Goal: Information Seeking & Learning: Learn about a topic

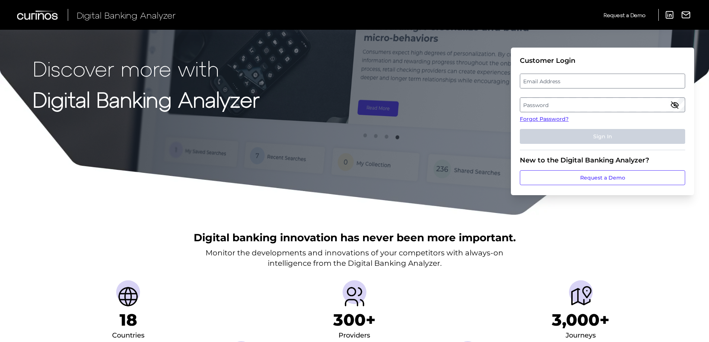
click at [581, 84] on label "Email Address" at bounding box center [602, 80] width 164 height 13
click at [581, 84] on input "email" at bounding box center [602, 81] width 165 height 15
type input "[PERSON_NAME][EMAIL_ADDRESS][DOMAIN_NAME]"
click at [552, 101] on label "Password" at bounding box center [602, 104] width 164 height 13
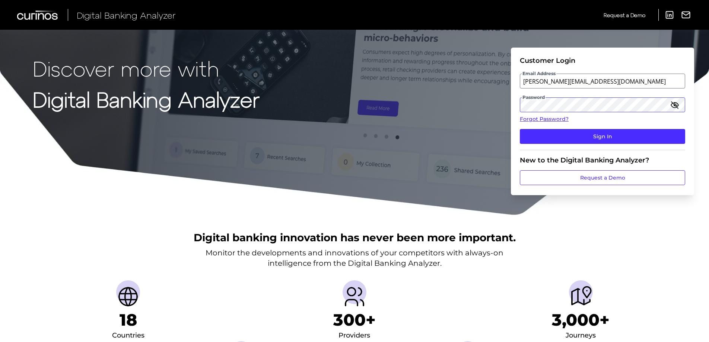
click at [520, 129] on button "Sign In" at bounding box center [602, 136] width 165 height 15
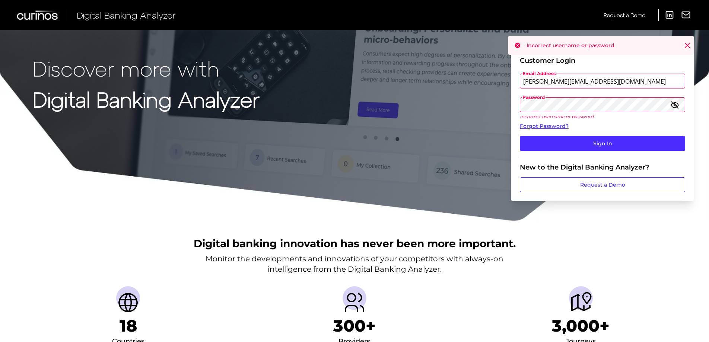
click at [459, 98] on div "Discover more with Digital Banking Analyzer Customer Login Email Address [EMAIL…" at bounding box center [354, 111] width 709 height 222
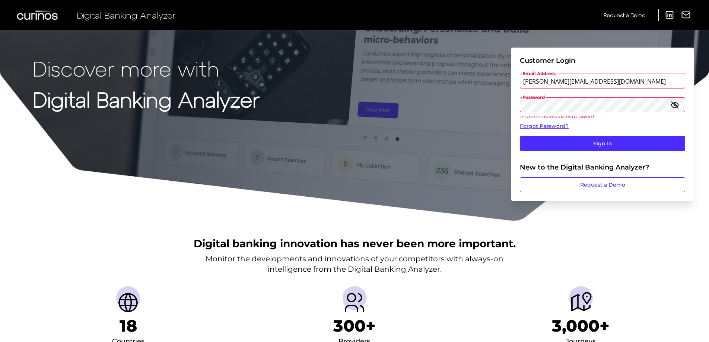
click at [520, 136] on button "Sign In" at bounding box center [602, 143] width 165 height 15
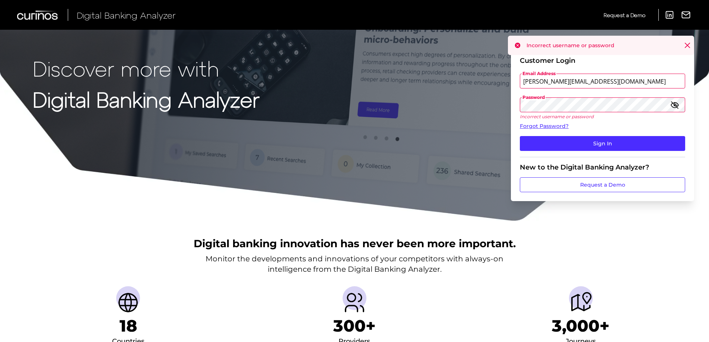
click at [677, 106] on icon "button" at bounding box center [674, 104] width 7 height 5
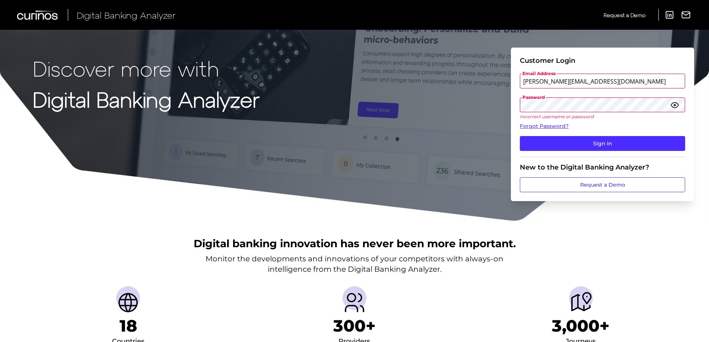
click at [483, 103] on div "Discover more with Digital Banking Analyzer Customer Login Email Address [EMAIL…" at bounding box center [354, 111] width 709 height 222
click at [520, 136] on button "Sign In" at bounding box center [602, 143] width 165 height 15
click at [475, 108] on div "Discover more with Digital Banking Analyzer Customer Login Email Address [EMAIL…" at bounding box center [354, 111] width 709 height 222
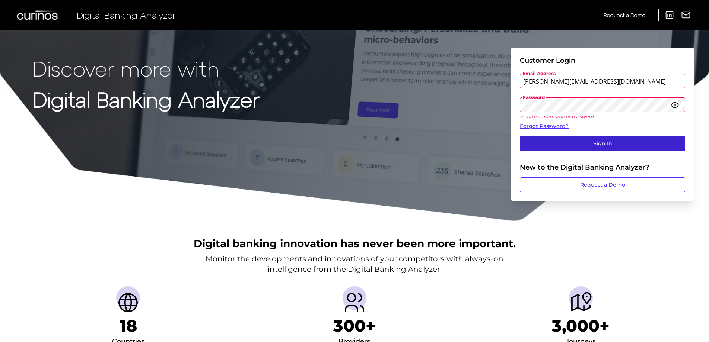
click at [611, 150] on button "Sign In" at bounding box center [602, 143] width 165 height 15
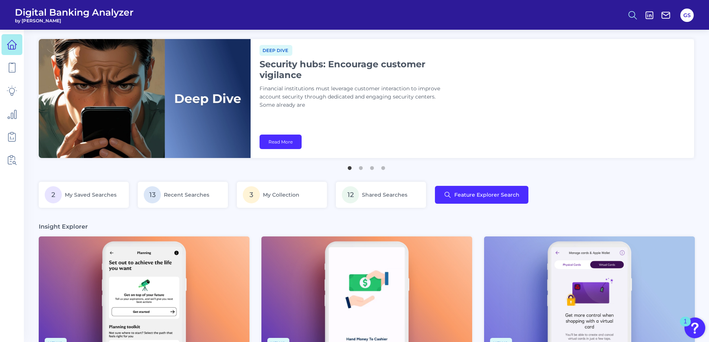
click at [635, 22] on button at bounding box center [632, 15] width 17 height 17
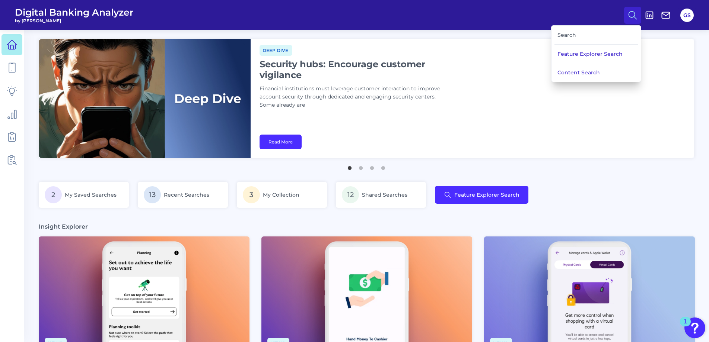
click at [600, 38] on div "Search" at bounding box center [595, 35] width 83 height 19
click at [18, 68] on link at bounding box center [11, 67] width 21 height 21
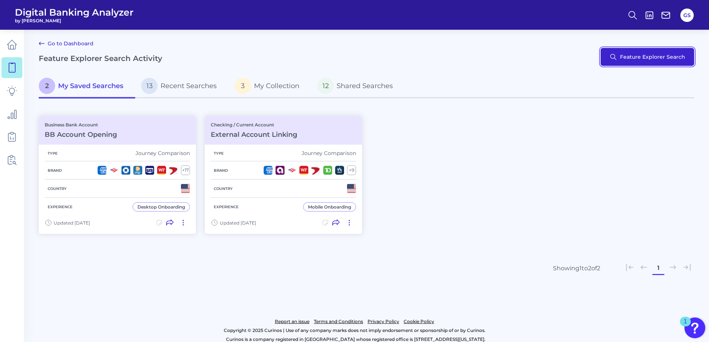
click at [656, 62] on button "Feature Explorer Search" at bounding box center [646, 57] width 93 height 18
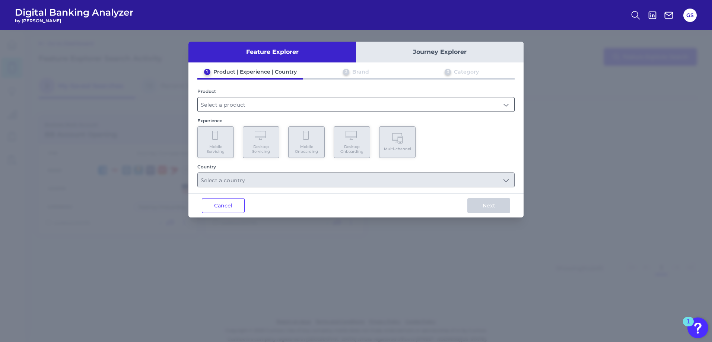
click at [265, 102] on input "text" at bounding box center [356, 105] width 316 height 14
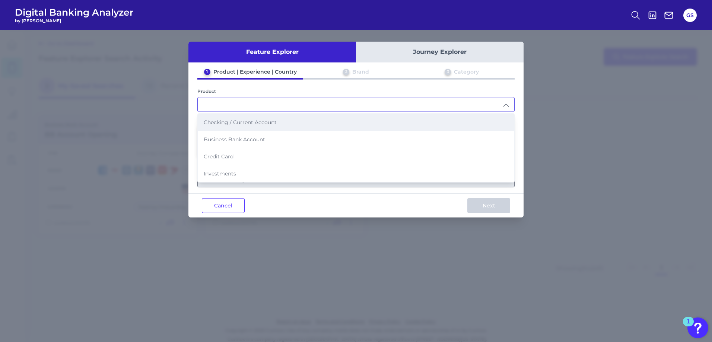
click at [265, 123] on span "Checking / Current Account" at bounding box center [240, 122] width 73 height 7
type input "Checking / Current Account"
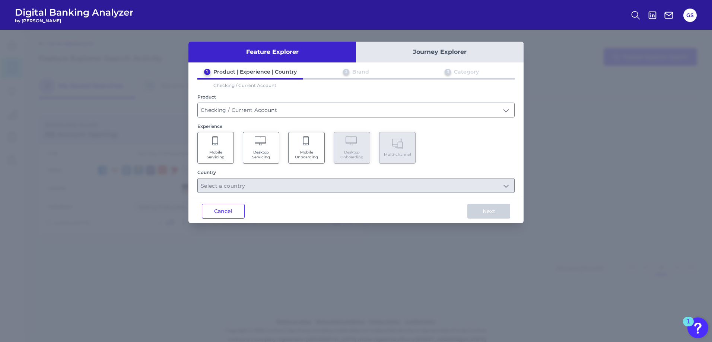
click at [221, 154] on span "Mobile Servicing" at bounding box center [215, 155] width 28 height 10
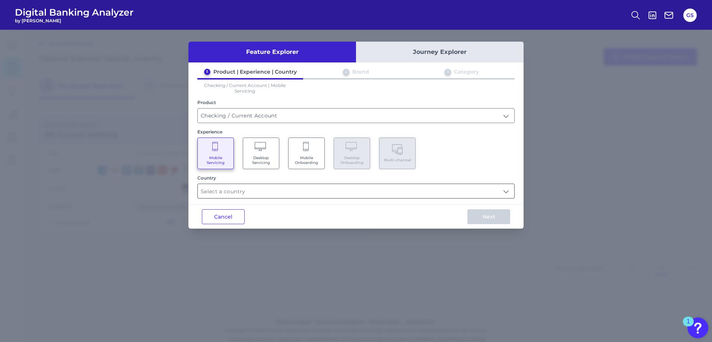
click at [263, 189] on input "text" at bounding box center [356, 191] width 316 height 14
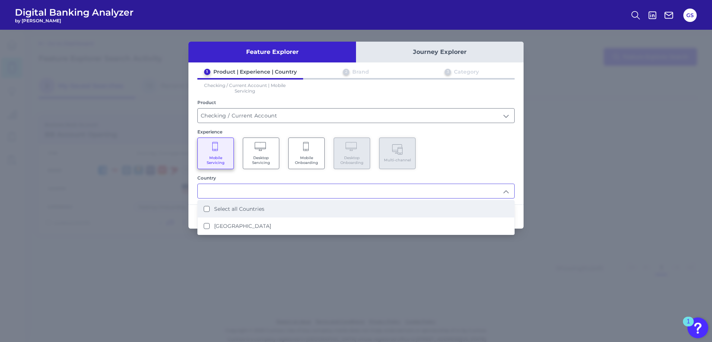
click at [245, 210] on label "Select all Countries" at bounding box center [239, 209] width 50 height 7
type input "Select all Countries"
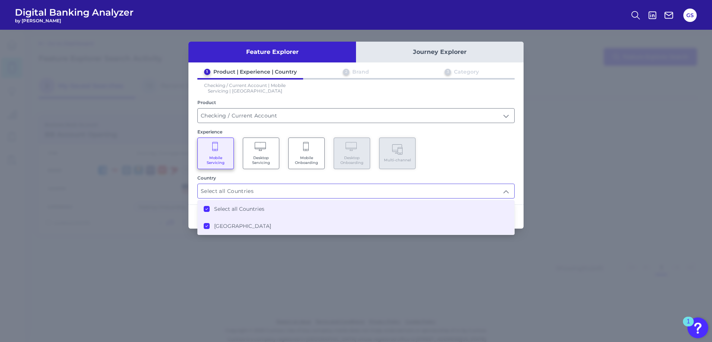
scroll to position [0, 0]
click at [536, 212] on div "Feature Explorer Journey Explorer 1 Product | Experience | Country 2 Brand 3 Ca…" at bounding box center [356, 186] width 712 height 313
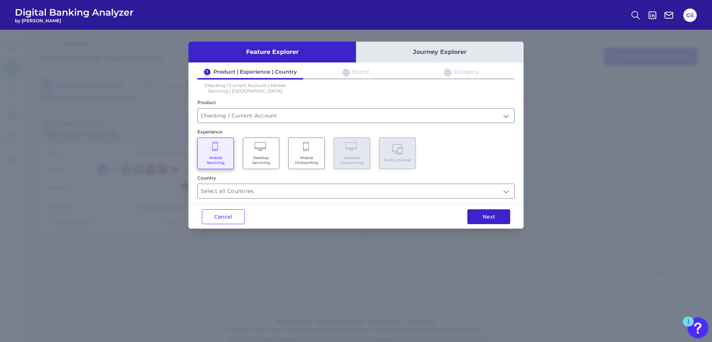
click at [498, 215] on button "Next" at bounding box center [488, 217] width 43 height 15
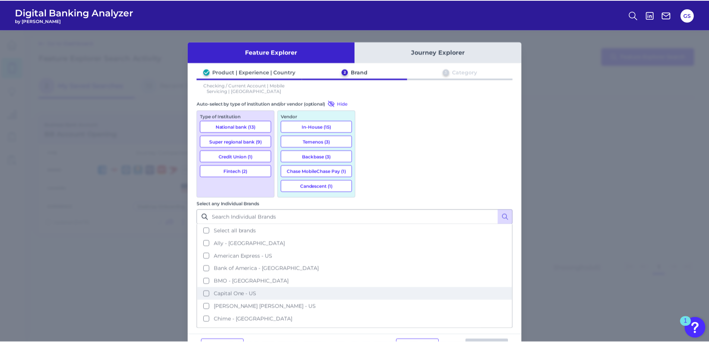
scroll to position [0, 0]
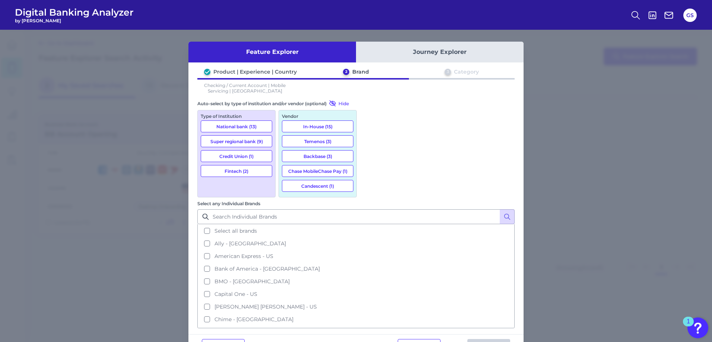
click at [431, 49] on button "Journey Explorer" at bounding box center [439, 52] width 167 height 21
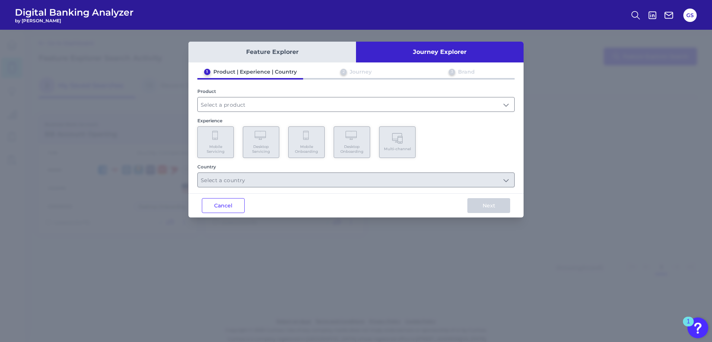
click at [341, 49] on button "Feature Explorer" at bounding box center [271, 52] width 167 height 21
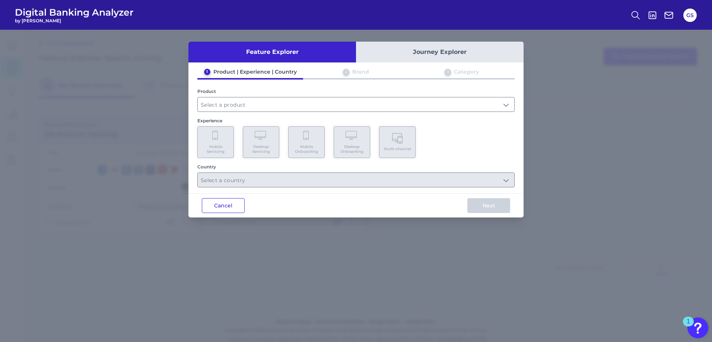
click at [216, 200] on button "Cancel" at bounding box center [223, 205] width 43 height 15
